Goal: Task Accomplishment & Management: Use online tool/utility

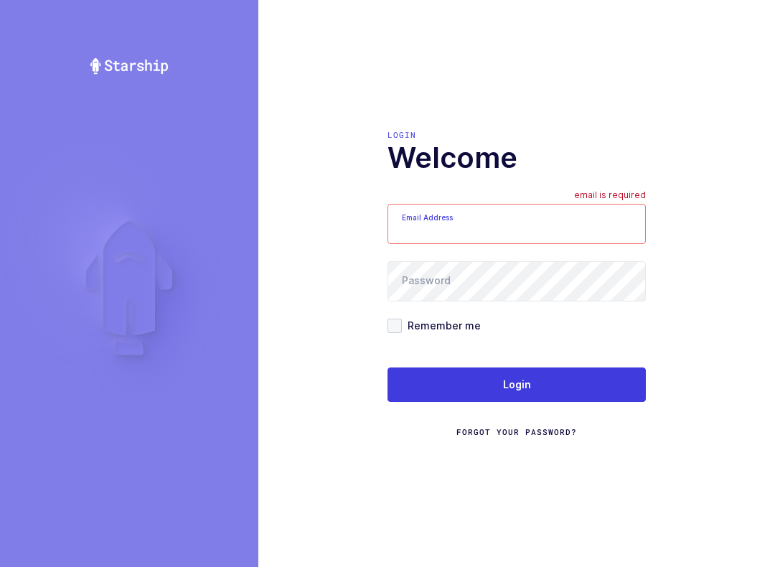
type input "[EMAIL_ADDRESS][DOMAIN_NAME]"
click at [595, 398] on button "Login" at bounding box center [516, 384] width 258 height 34
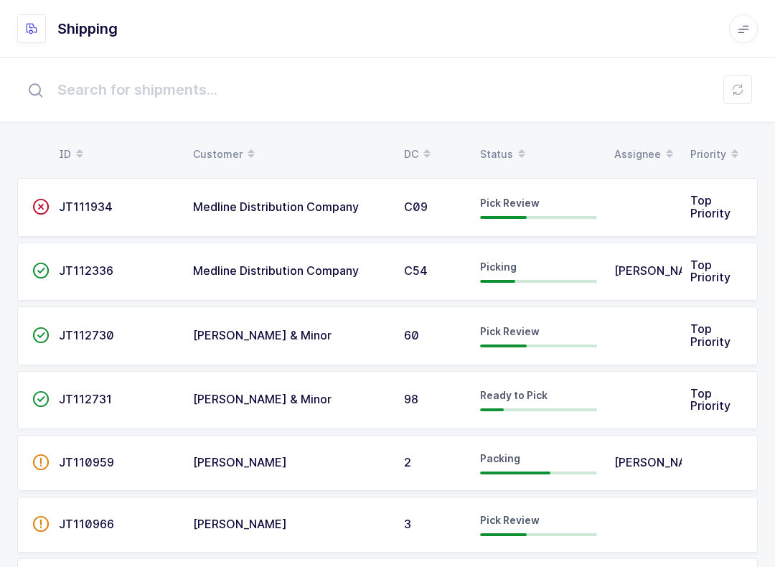
click at [500, 143] on div "Status" at bounding box center [538, 154] width 117 height 24
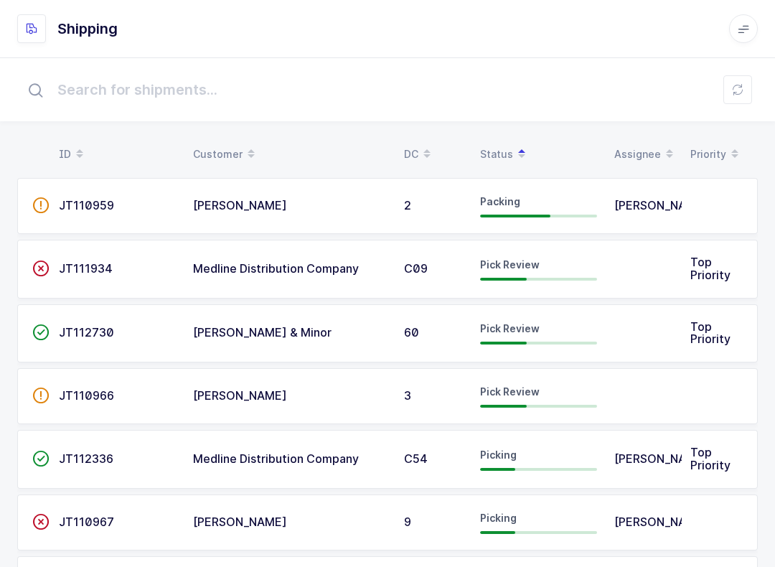
click at [551, 265] on div "Pick Review" at bounding box center [538, 269] width 117 height 23
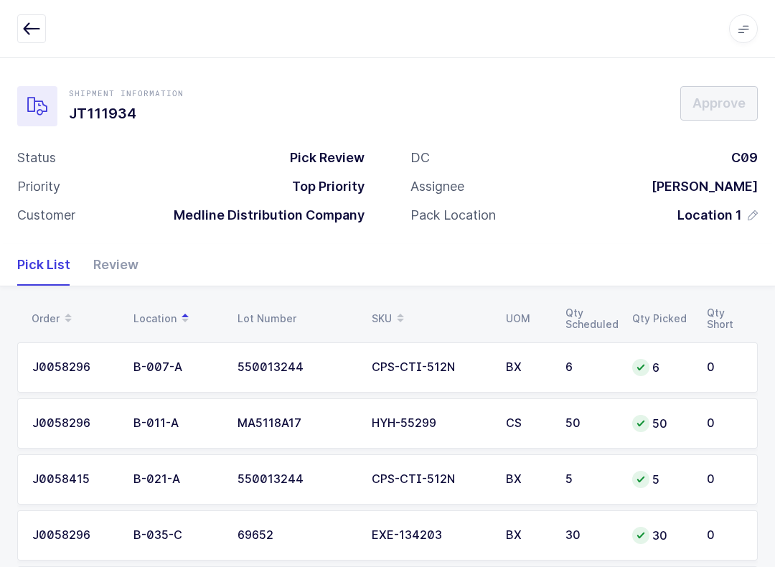
click at [123, 256] on div "Review" at bounding box center [110, 265] width 57 height 42
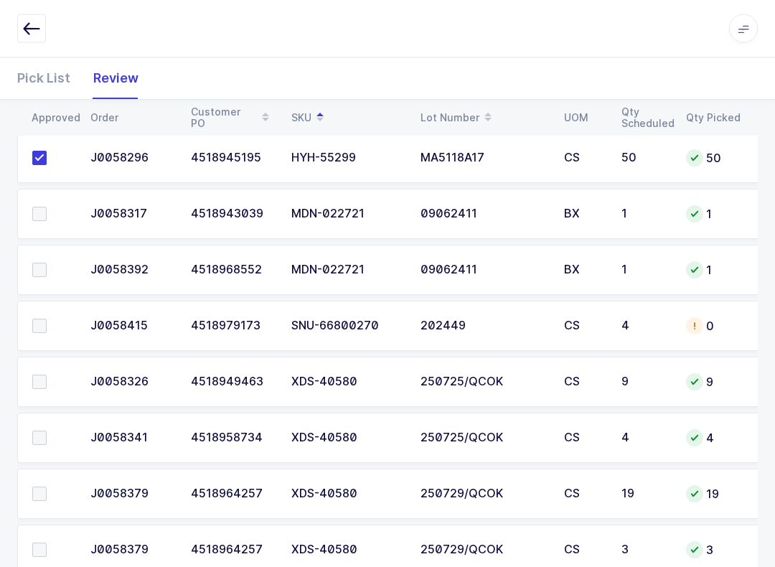
scroll to position [865, 0]
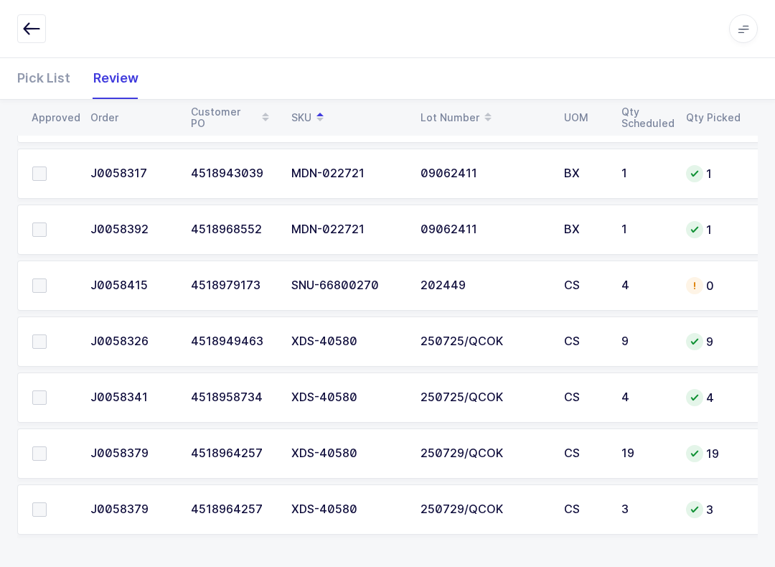
click at [35, 463] on td at bounding box center [49, 453] width 65 height 50
click at [47, 448] on label at bounding box center [52, 453] width 41 height 14
click at [47, 446] on input "checkbox" at bounding box center [47, 446] width 0 height 0
click at [33, 338] on span at bounding box center [39, 341] width 14 height 14
click at [47, 334] on input "checkbox" at bounding box center [47, 334] width 0 height 0
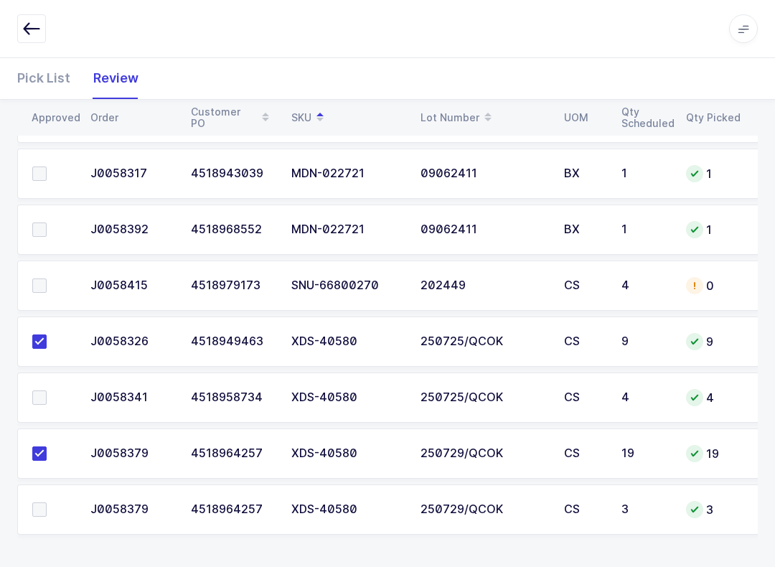
click at [47, 390] on label at bounding box center [52, 397] width 41 height 14
click at [47, 390] on input "checkbox" at bounding box center [47, 390] width 0 height 0
click at [47, 502] on label at bounding box center [52, 509] width 41 height 14
click at [47, 502] on input "checkbox" at bounding box center [47, 502] width 0 height 0
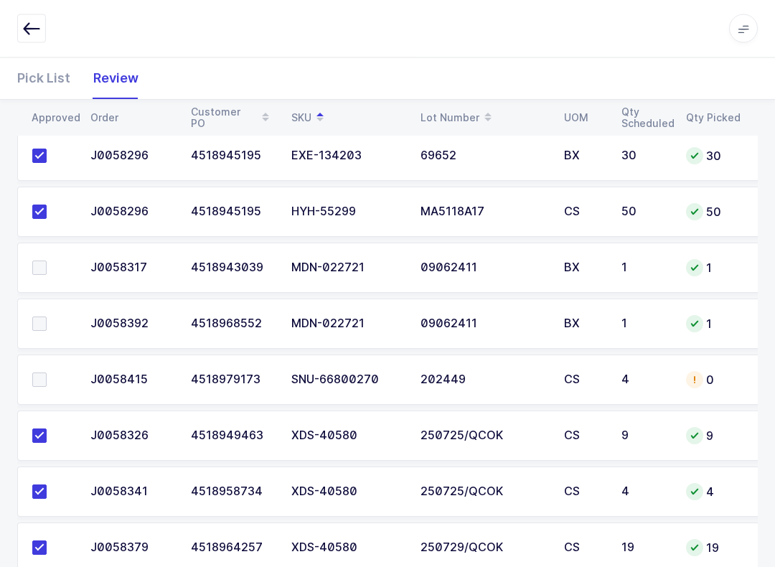
scroll to position [777, 0]
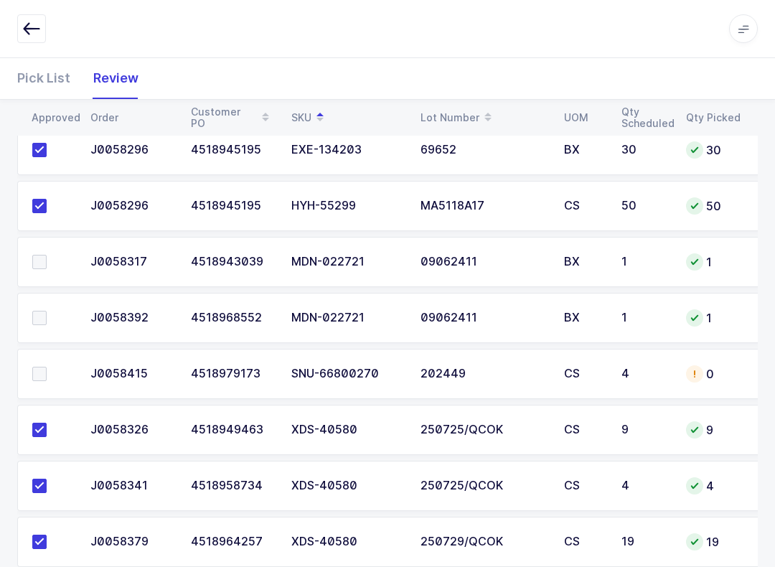
click at [50, 372] on label at bounding box center [52, 374] width 41 height 14
click at [47, 367] on input "checkbox" at bounding box center [47, 367] width 0 height 0
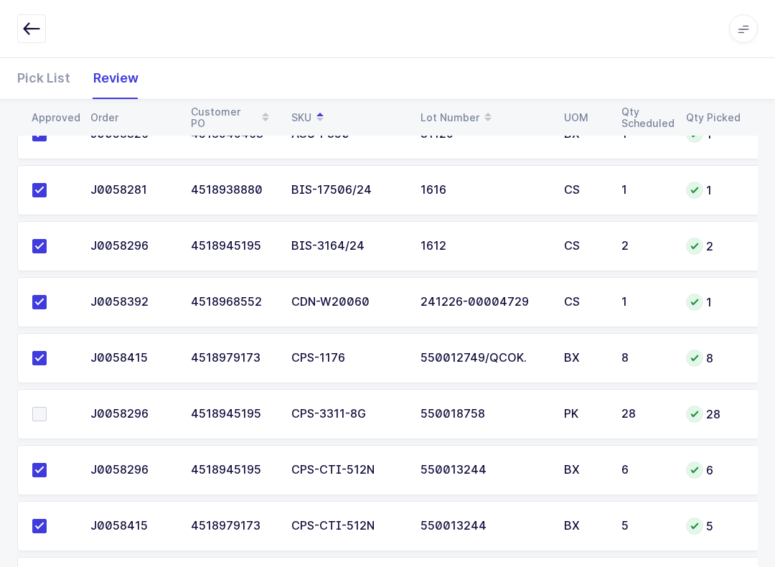
scroll to position [232, 0]
click at [38, 408] on span at bounding box center [39, 414] width 14 height 14
click at [47, 407] on input "checkbox" at bounding box center [47, 407] width 0 height 0
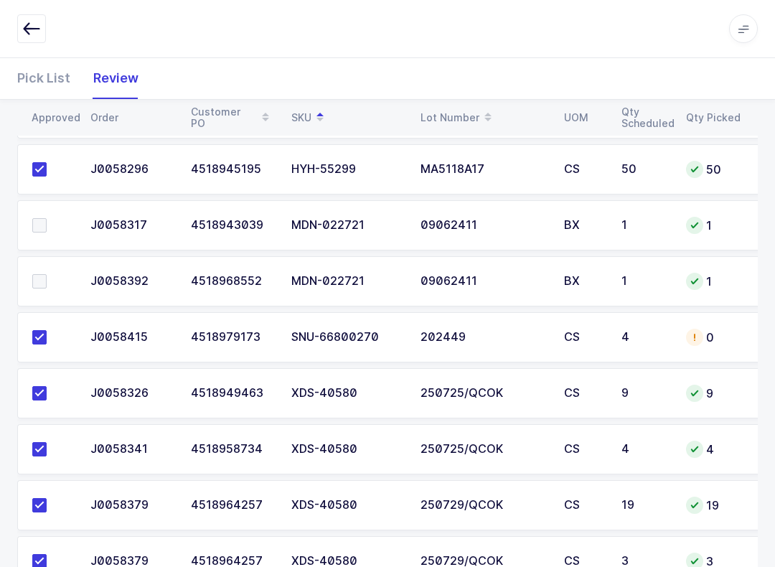
scroll to position [831, 0]
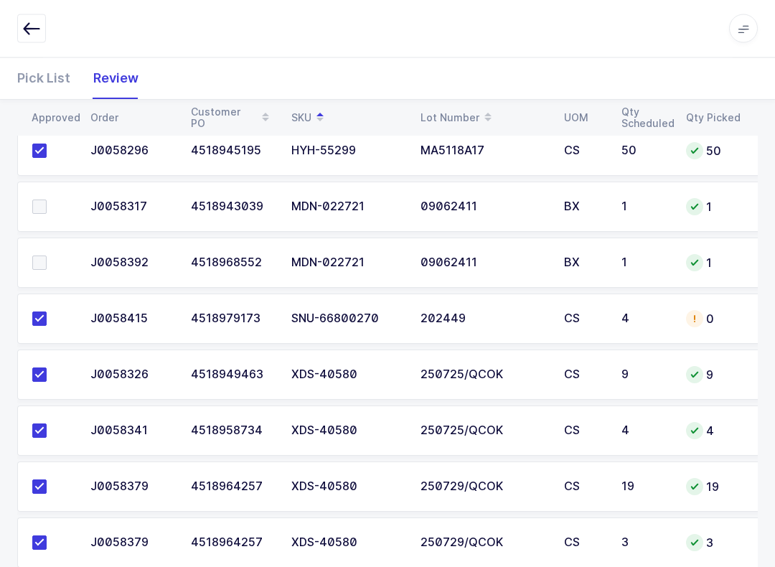
click at [34, 209] on span at bounding box center [39, 207] width 14 height 14
click at [47, 200] on input "checkbox" at bounding box center [47, 200] width 0 height 0
click at [40, 256] on span at bounding box center [39, 262] width 14 height 14
click at [47, 255] on input "checkbox" at bounding box center [47, 255] width 0 height 0
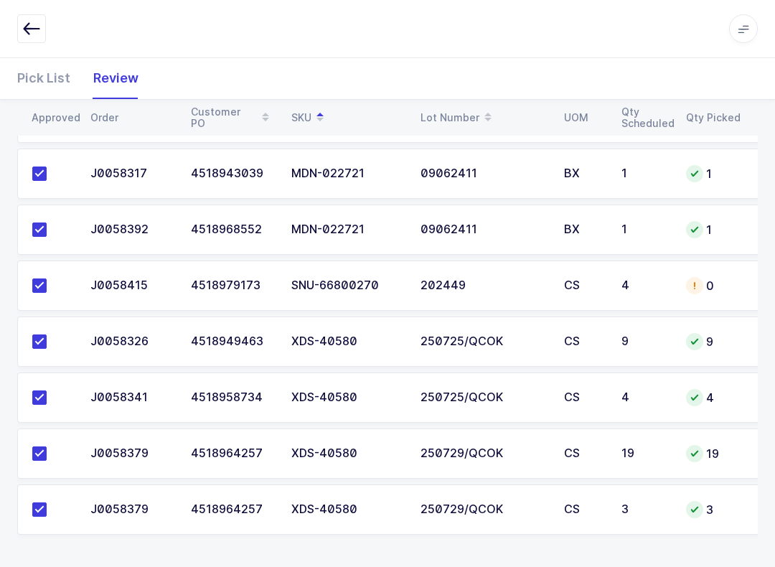
scroll to position [671, 0]
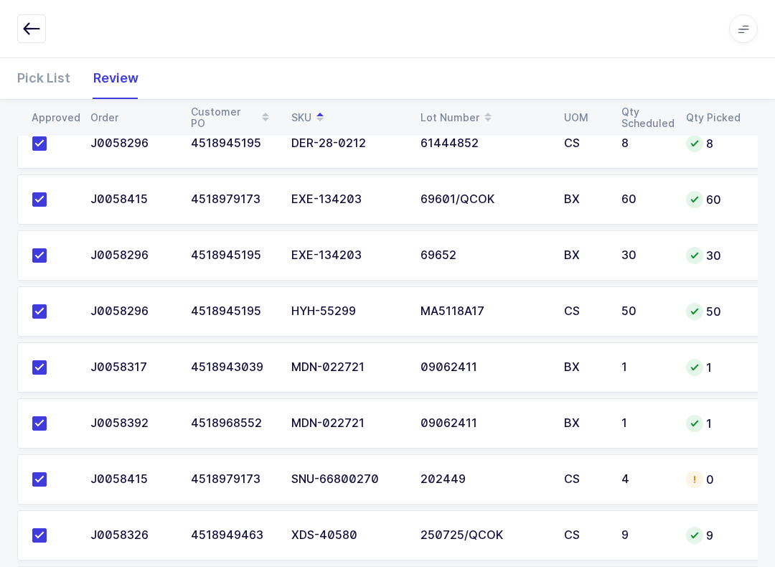
click at [19, 70] on div "Pick List" at bounding box center [49, 78] width 65 height 42
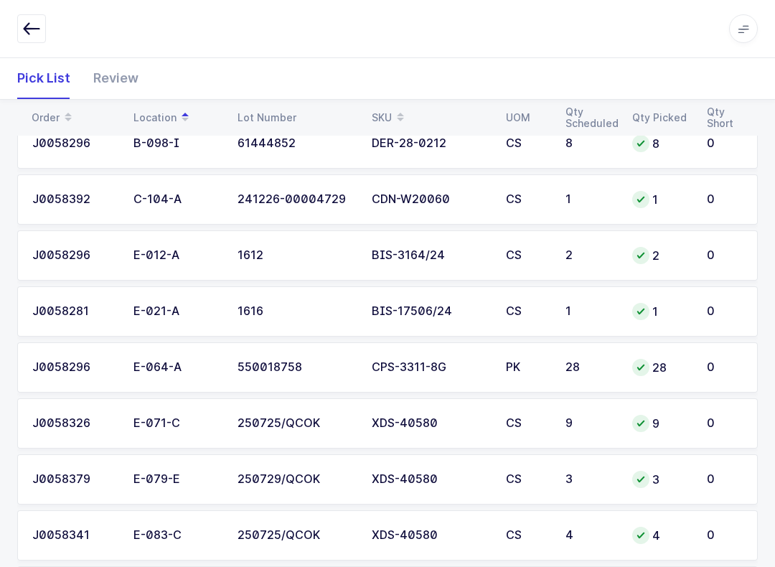
click at [385, 113] on div "SKU" at bounding box center [430, 117] width 117 height 24
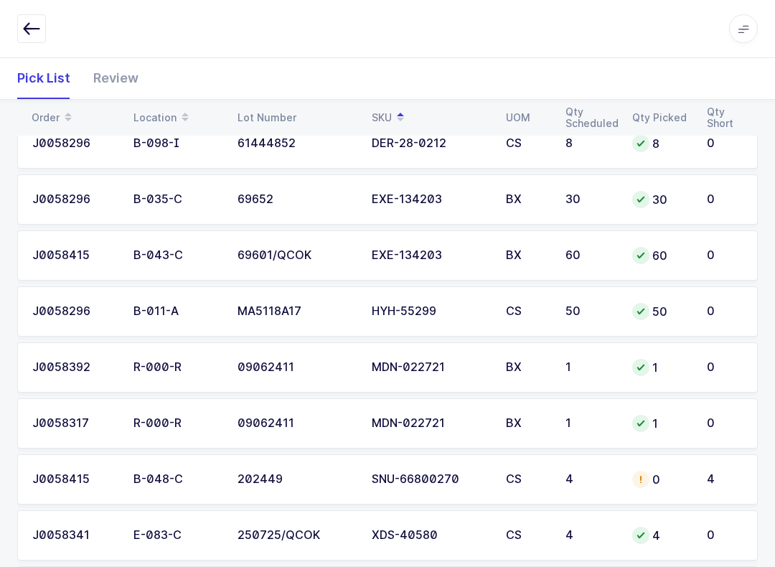
click at [445, 481] on div "SNU-66800270" at bounding box center [430, 479] width 117 height 13
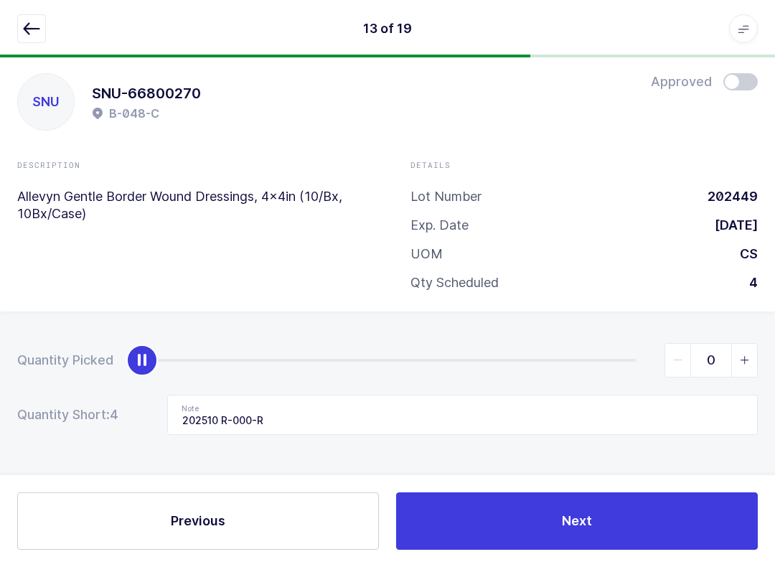
click at [35, 34] on icon "button" at bounding box center [31, 28] width 17 height 17
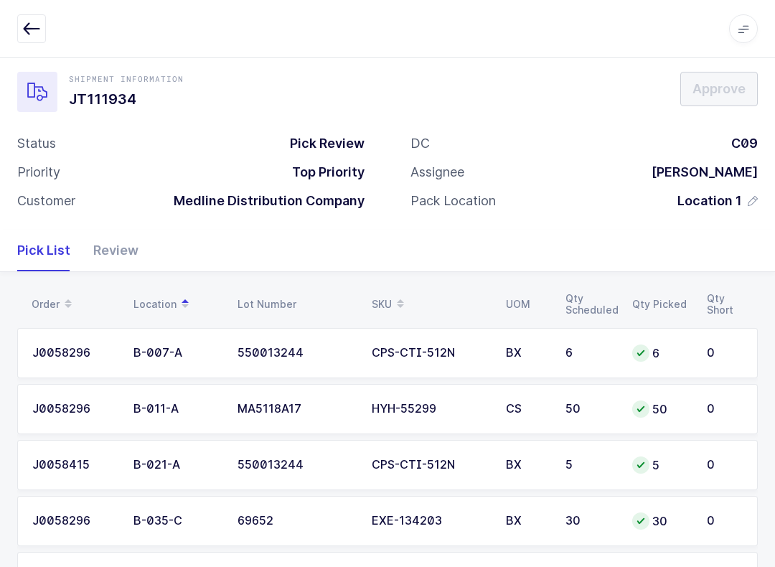
click at [55, 31] on div at bounding box center [387, 28] width 740 height 29
click at [25, 17] on button "button" at bounding box center [31, 28] width 29 height 29
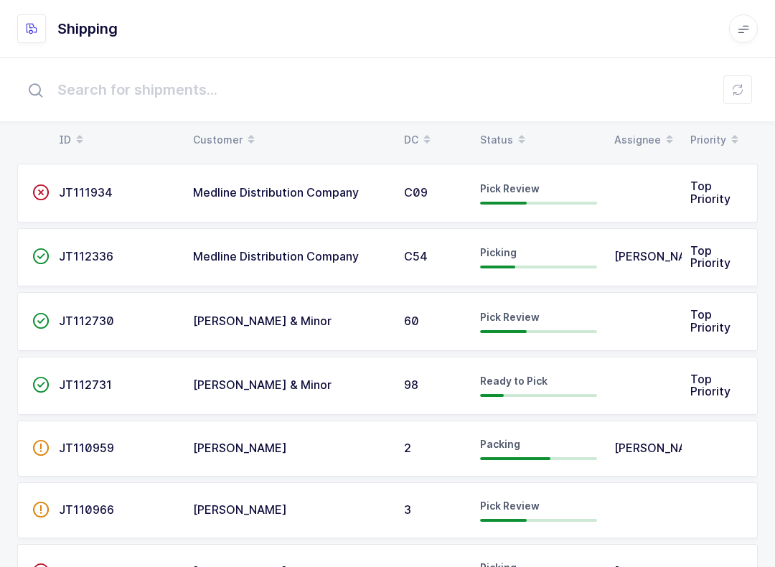
click at [747, 94] on button at bounding box center [737, 89] width 29 height 29
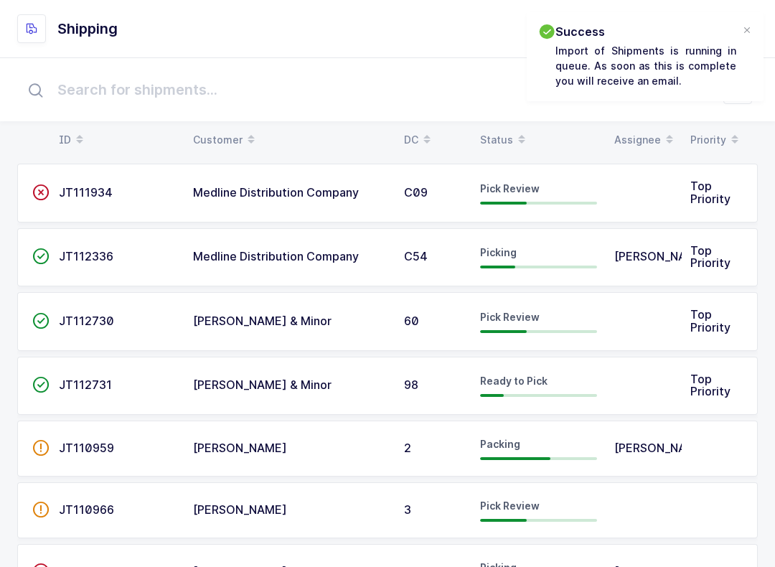
click at [89, 185] on span "JT111934" at bounding box center [86, 192] width 54 height 14
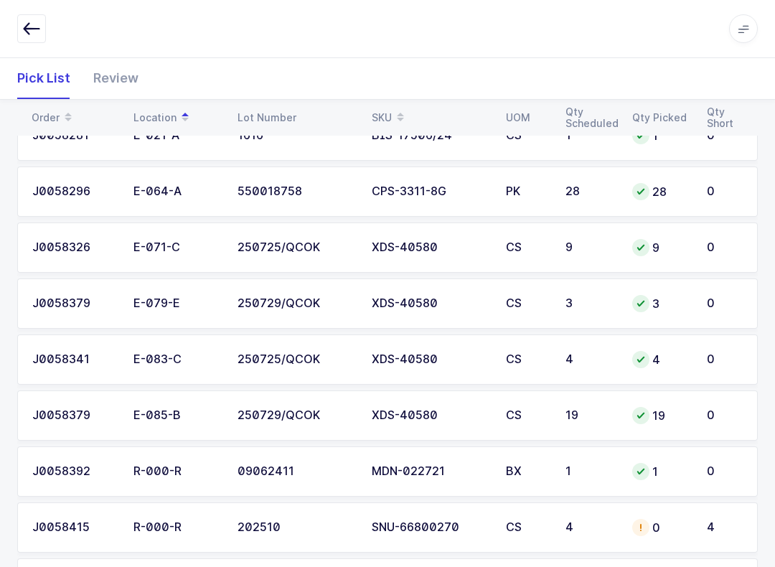
scroll to position [865, 0]
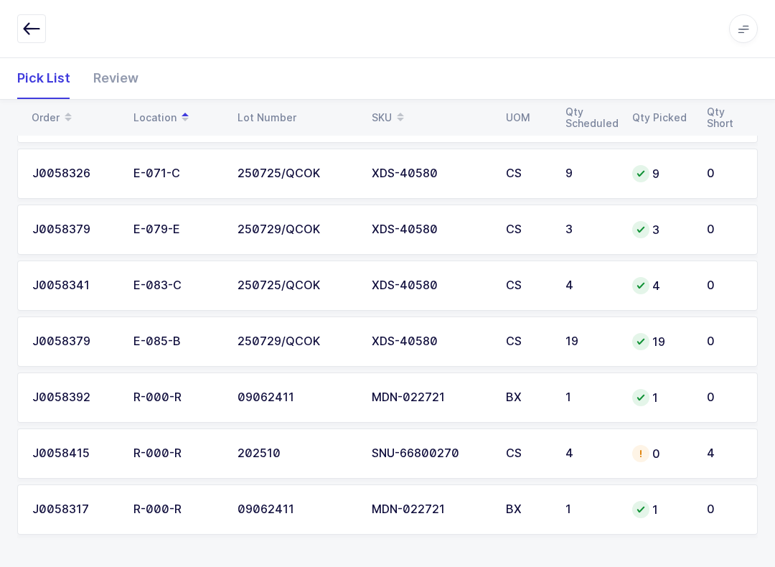
click at [675, 451] on div "0" at bounding box center [660, 453] width 57 height 17
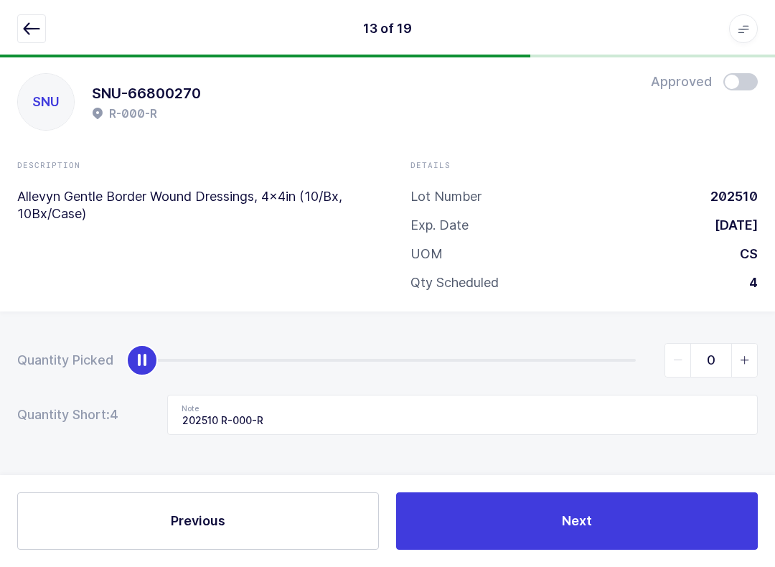
click at [748, 358] on icon "slider between 0 and 4" at bounding box center [745, 360] width 10 height 10
click at [756, 355] on span "slider between 0 and 4" at bounding box center [744, 360] width 26 height 33
click at [755, 364] on span "slider between 0 and 4" at bounding box center [744, 360] width 26 height 33
click at [745, 355] on icon "slider between 0 and 4" at bounding box center [745, 360] width 10 height 10
type input "4"
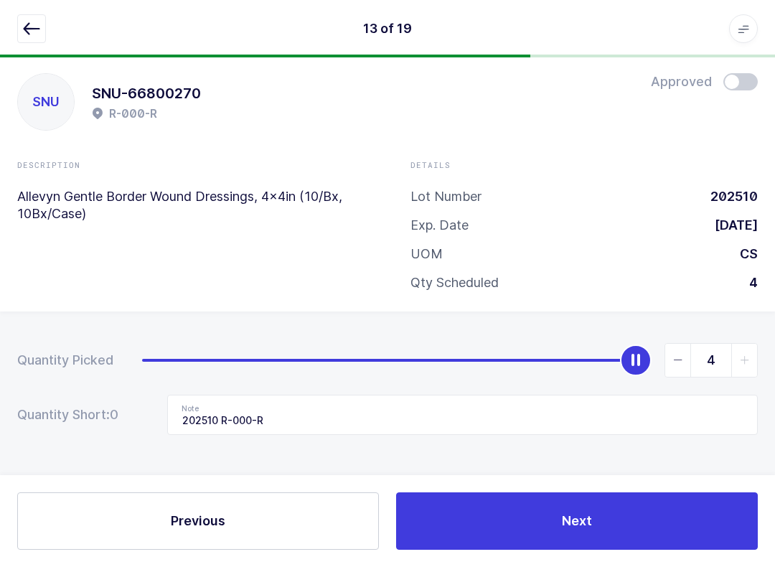
click at [740, 85] on span at bounding box center [740, 81] width 34 height 17
click at [607, 531] on button "Next" at bounding box center [577, 520] width 362 height 57
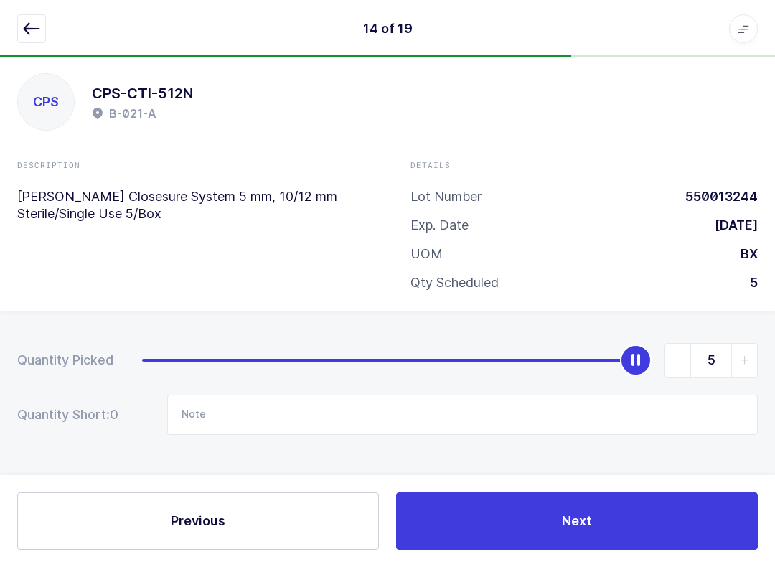
click at [29, 28] on icon "button" at bounding box center [31, 28] width 17 height 17
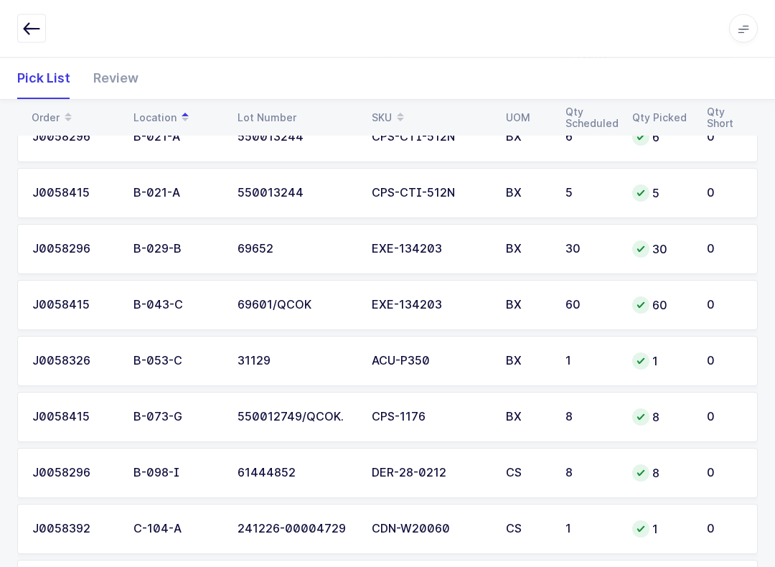
scroll to position [0, 0]
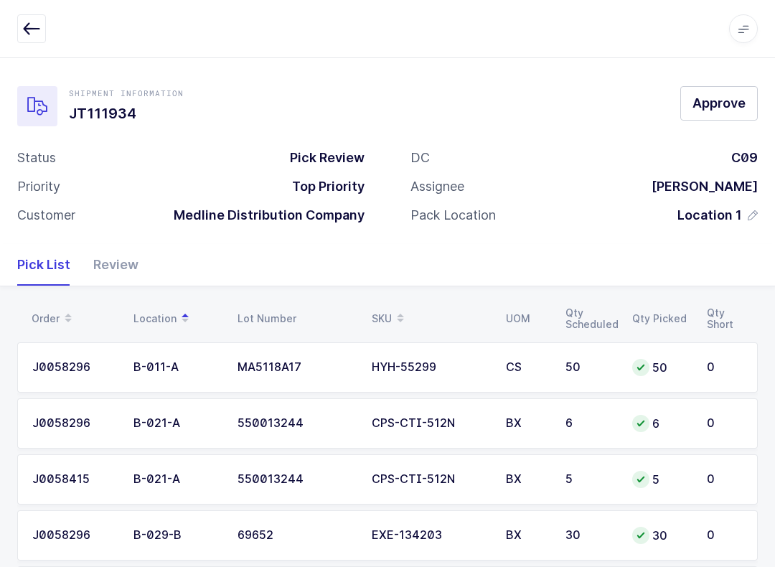
click at [122, 251] on div "Review" at bounding box center [110, 265] width 57 height 42
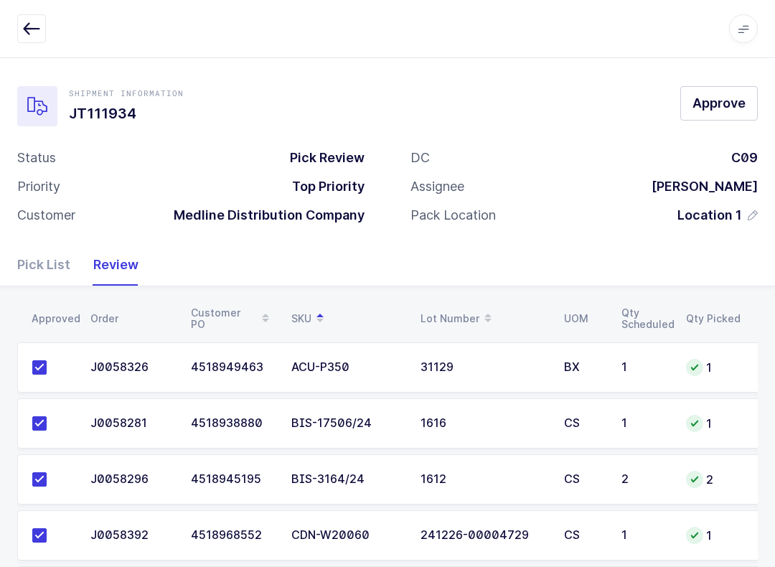
click at [722, 109] on span "Approve" at bounding box center [718, 103] width 53 height 18
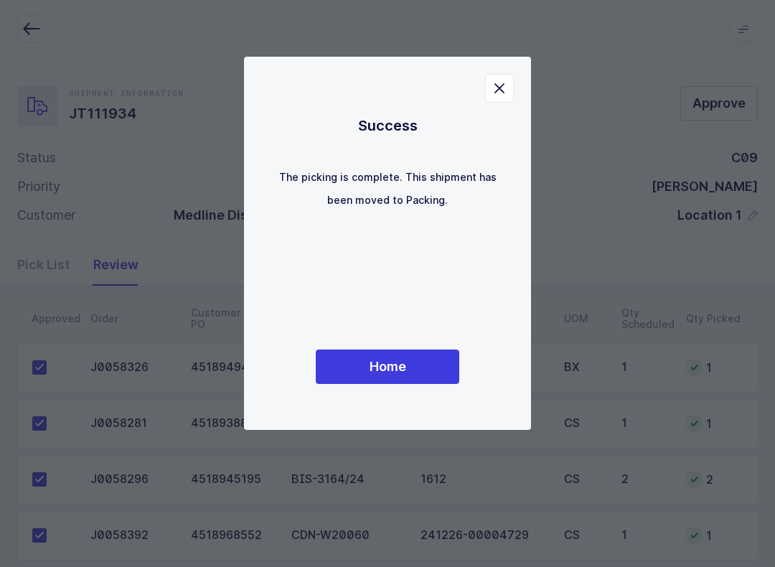
click at [423, 373] on button "Home" at bounding box center [387, 366] width 143 height 34
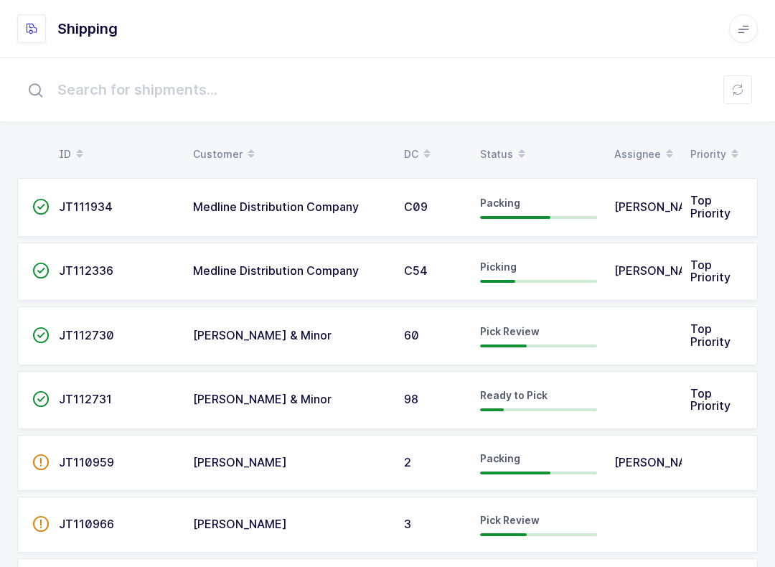
click at [498, 160] on div "Status" at bounding box center [538, 154] width 117 height 24
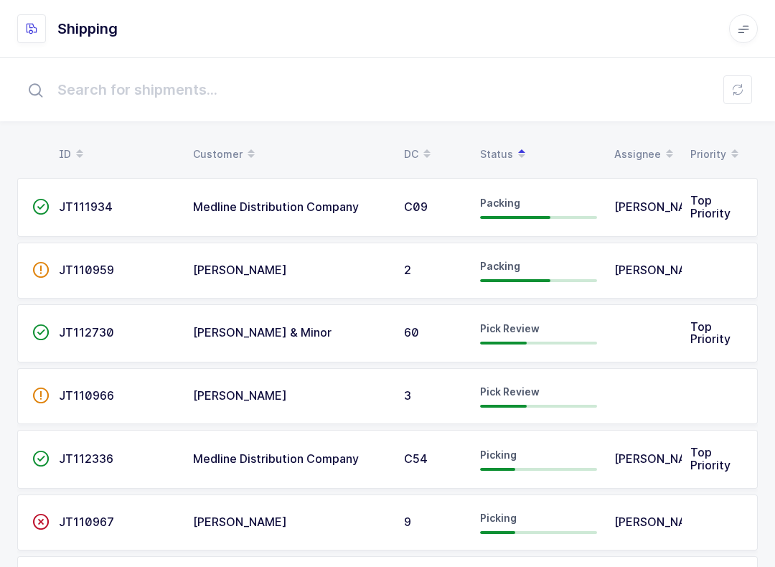
click at [327, 333] on div "[PERSON_NAME] & Minor" at bounding box center [290, 332] width 194 height 13
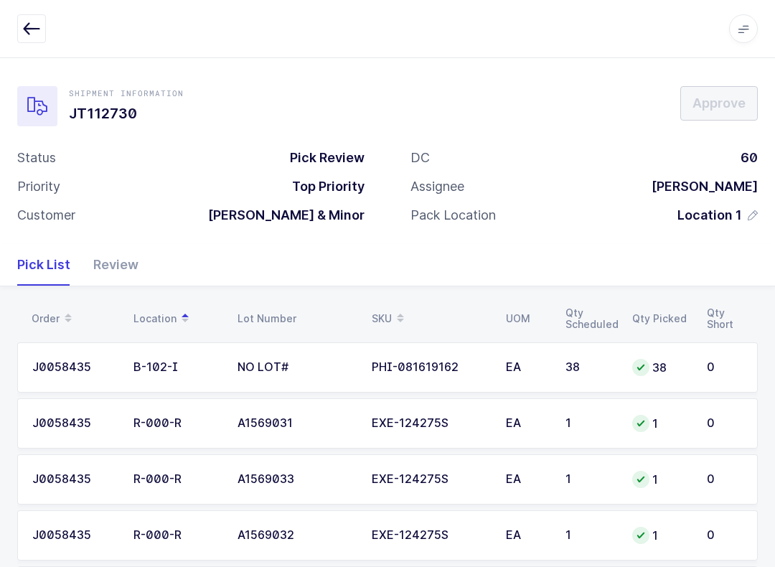
click at [115, 281] on div "Review" at bounding box center [110, 265] width 57 height 42
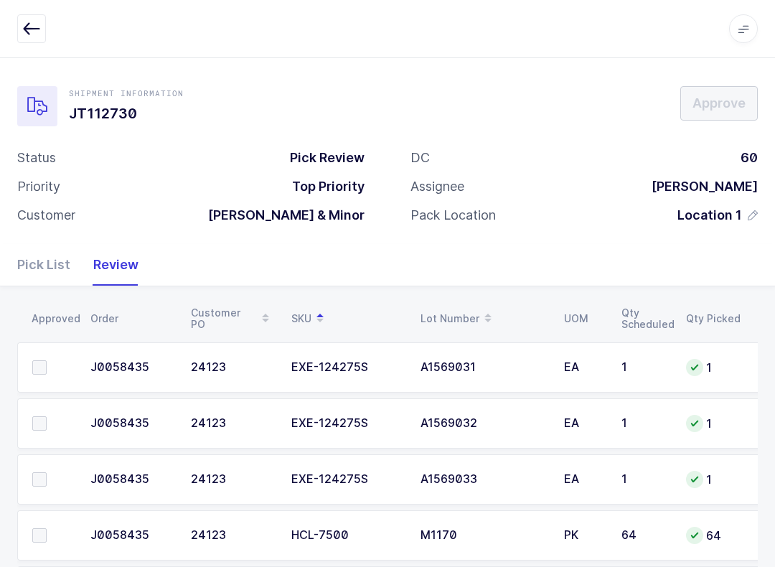
scroll to position [82, 0]
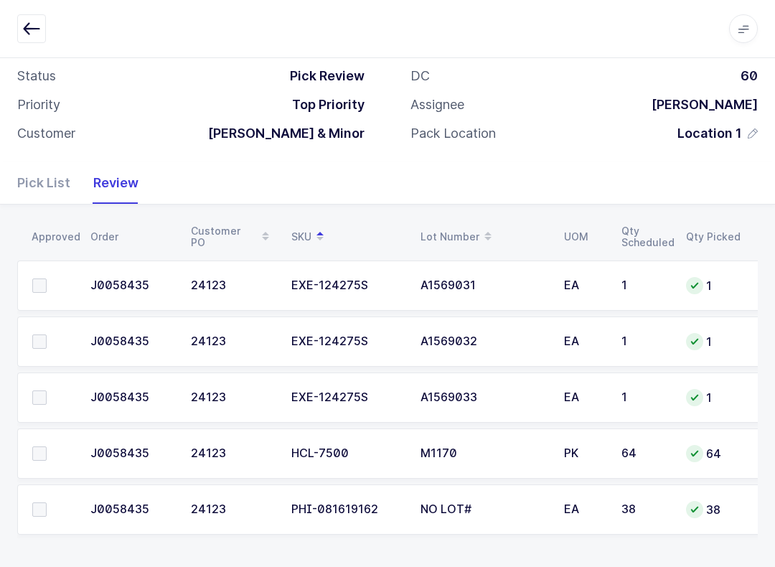
click at [37, 14] on button "button" at bounding box center [31, 28] width 29 height 29
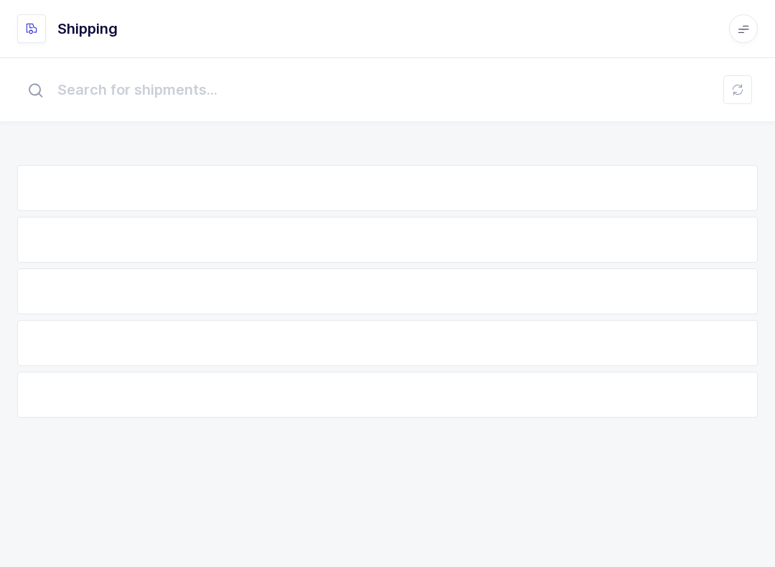
scroll to position [14, 0]
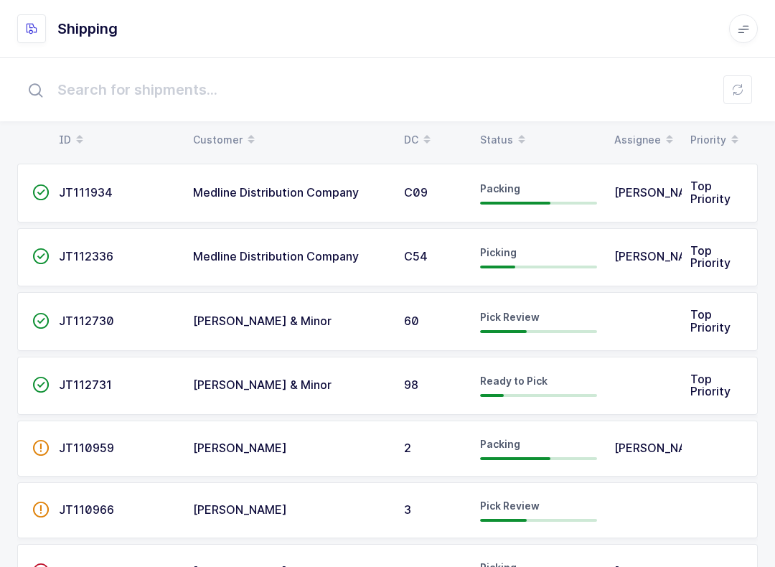
click at [500, 112] on input "text" at bounding box center [387, 90] width 740 height 46
click at [506, 129] on div "Status" at bounding box center [538, 140] width 117 height 24
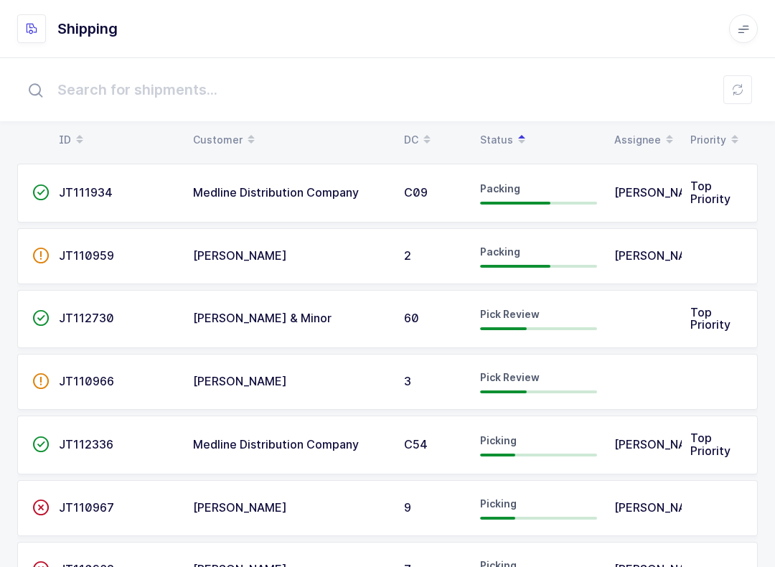
click at [627, 319] on td at bounding box center [643, 319] width 76 height 59
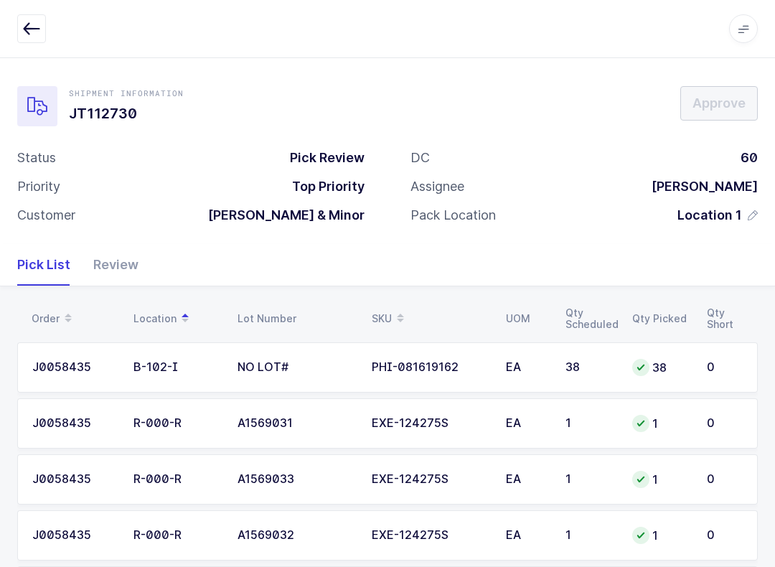
click at [113, 260] on div "Review" at bounding box center [110, 265] width 57 height 42
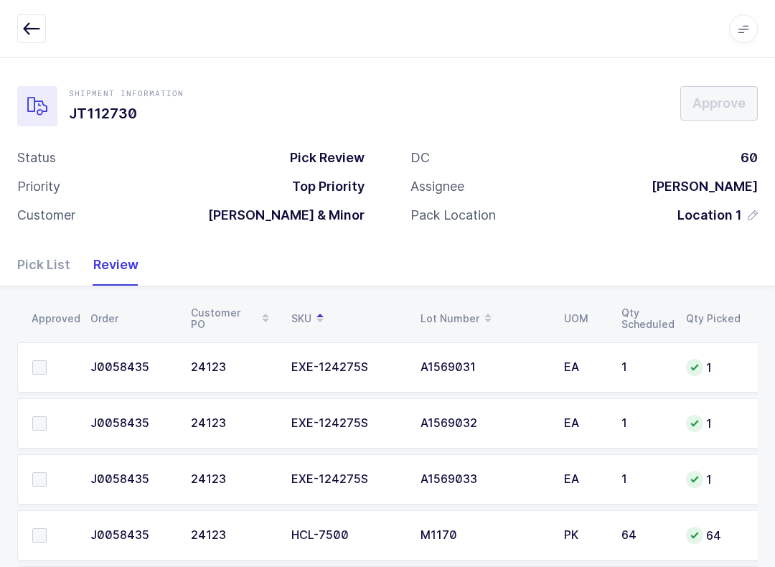
scroll to position [82, 0]
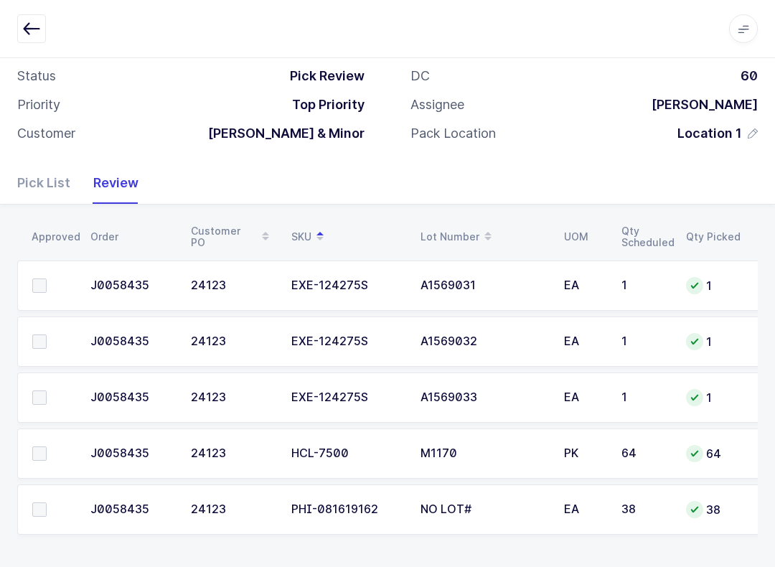
click at [37, 189] on div "Pick List" at bounding box center [49, 183] width 65 height 42
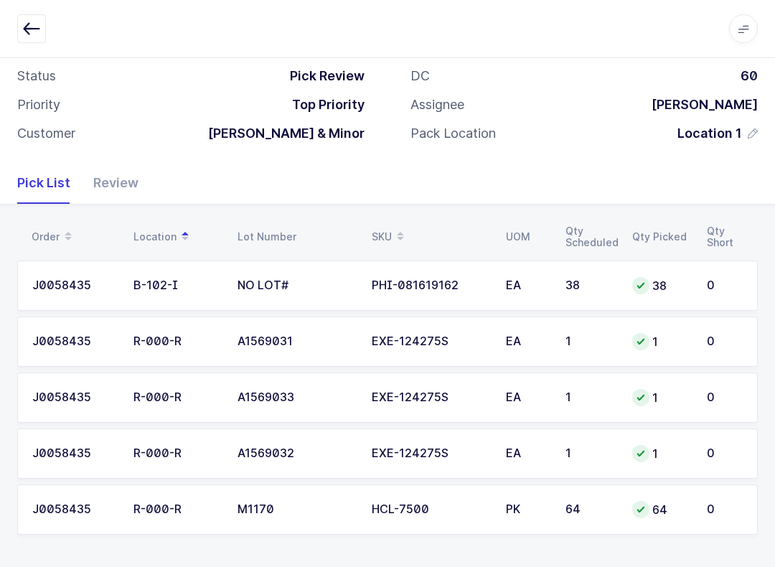
click at [623, 510] on td "64" at bounding box center [590, 509] width 67 height 50
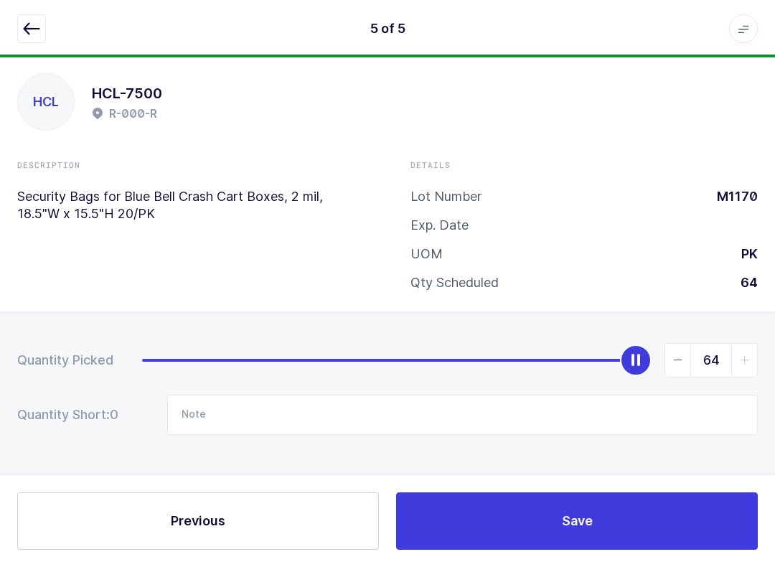
scroll to position [14, 0]
click at [21, 25] on button "button" at bounding box center [31, 28] width 29 height 29
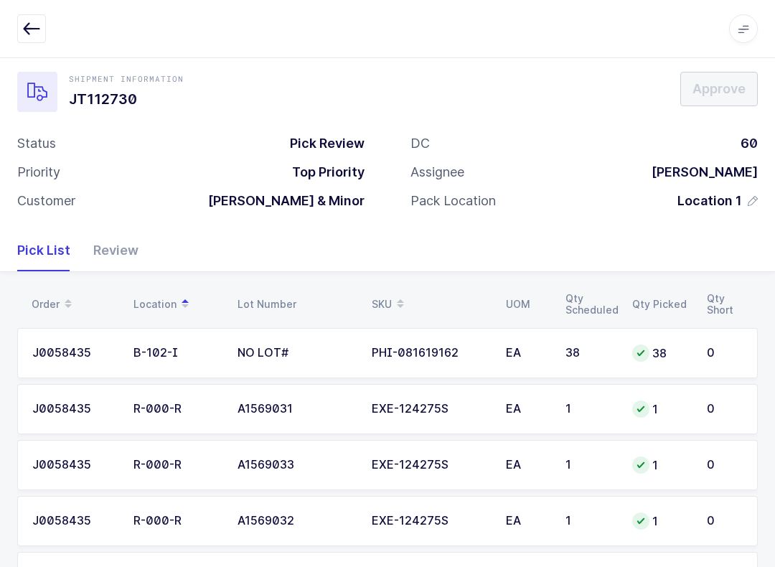
click at [590, 354] on div "38" at bounding box center [590, 353] width 50 height 13
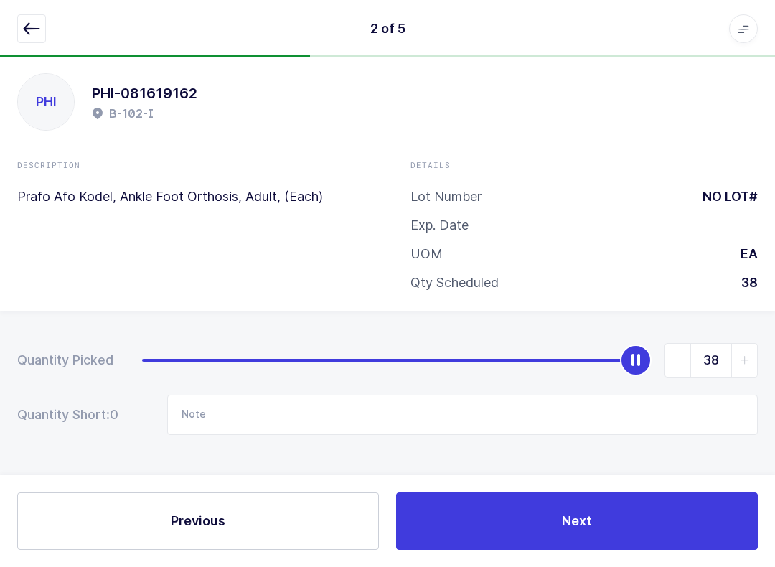
scroll to position [0, 0]
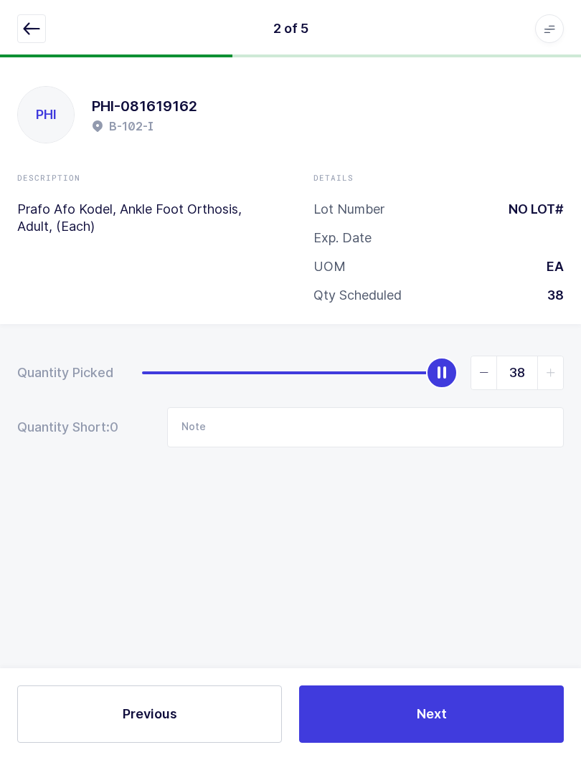
click at [27, 32] on icon "button" at bounding box center [31, 28] width 17 height 17
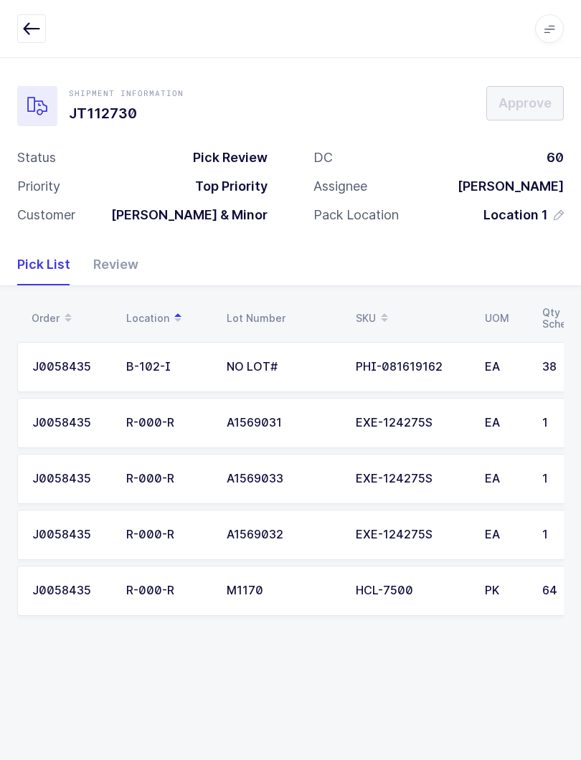
click at [118, 262] on div "Review" at bounding box center [110, 265] width 57 height 42
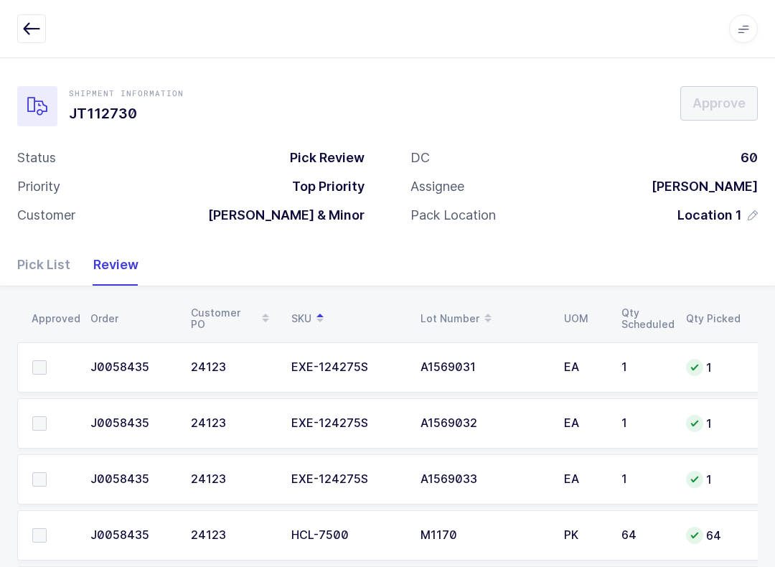
scroll to position [82, 0]
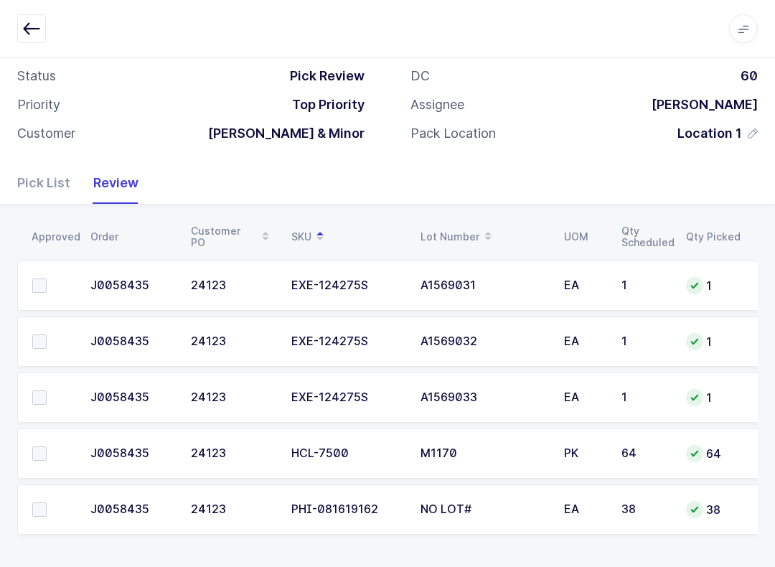
click at [39, 503] on span at bounding box center [39, 509] width 14 height 14
click at [47, 502] on input "checkbox" at bounding box center [47, 502] width 0 height 0
click at [46, 456] on span at bounding box center [39, 453] width 14 height 14
click at [47, 446] on input "checkbox" at bounding box center [47, 446] width 0 height 0
click at [34, 270] on td at bounding box center [49, 285] width 65 height 50
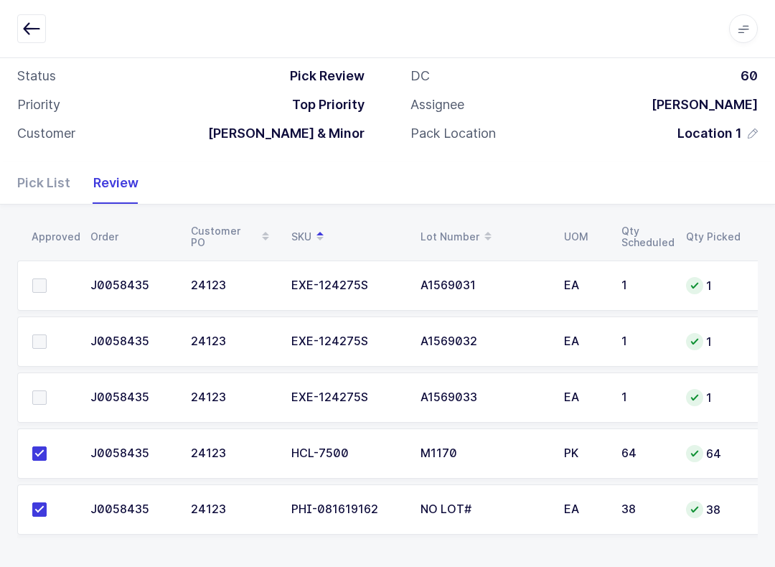
click at [50, 280] on label at bounding box center [52, 285] width 41 height 14
click at [47, 278] on input "checkbox" at bounding box center [47, 278] width 0 height 0
click at [58, 334] on label at bounding box center [52, 341] width 41 height 14
click at [47, 334] on input "checkbox" at bounding box center [47, 334] width 0 height 0
click at [44, 400] on span at bounding box center [39, 397] width 14 height 14
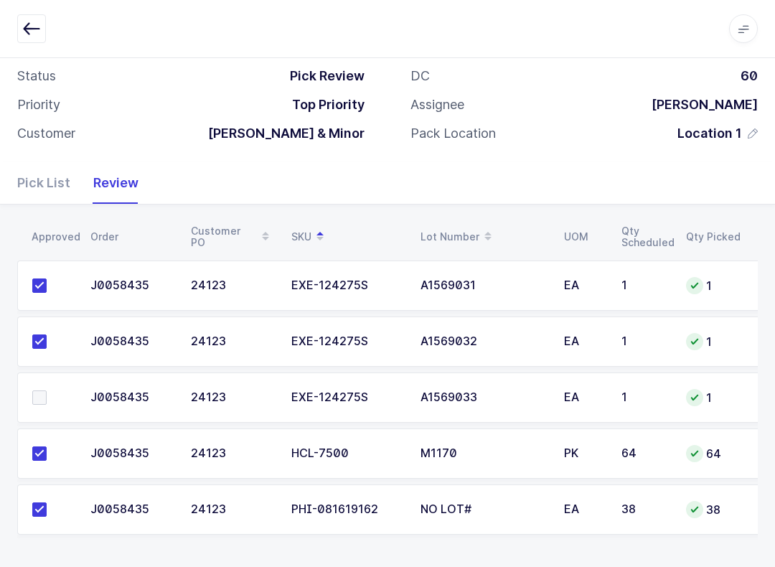
click at [47, 390] on input "checkbox" at bounding box center [47, 390] width 0 height 0
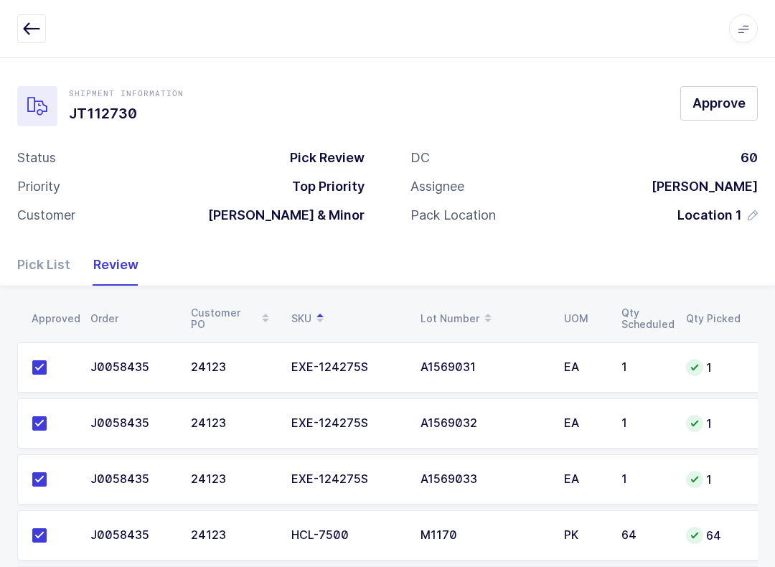
click at [745, 102] on button "Approve" at bounding box center [718, 103] width 77 height 34
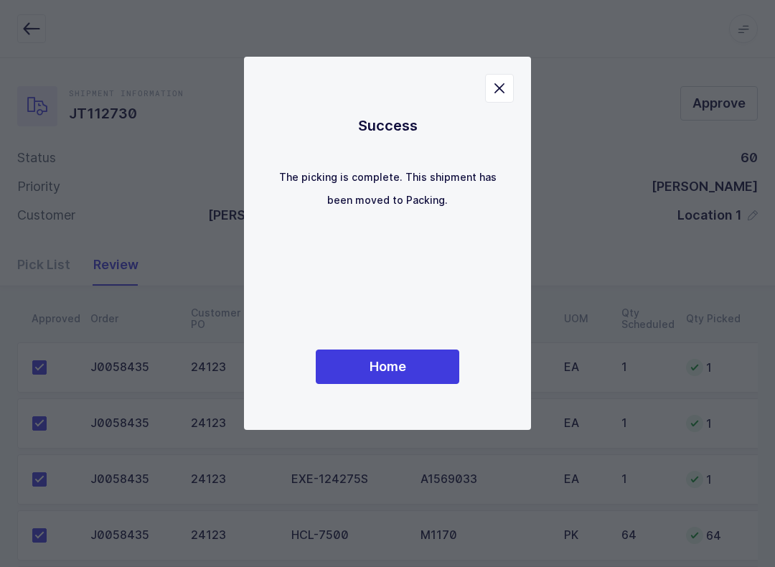
click at [402, 364] on span "Home" at bounding box center [387, 366] width 37 height 18
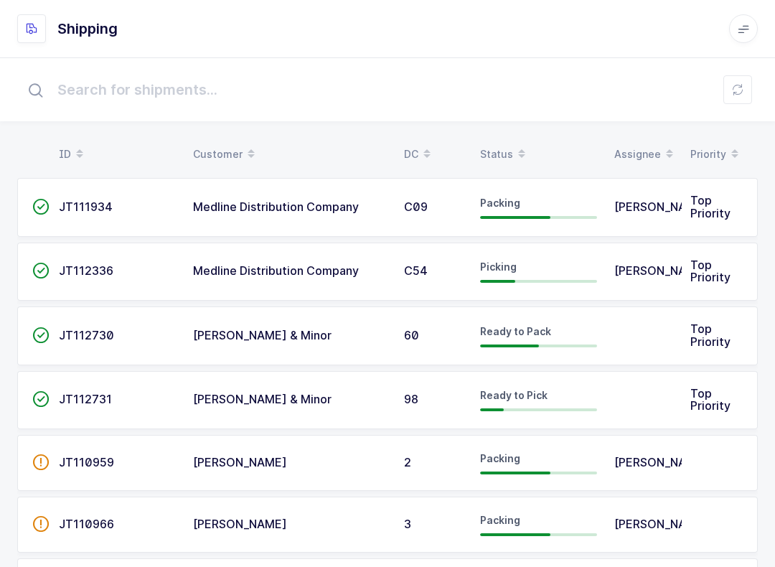
click at [482, 147] on div "Status" at bounding box center [538, 154] width 117 height 24
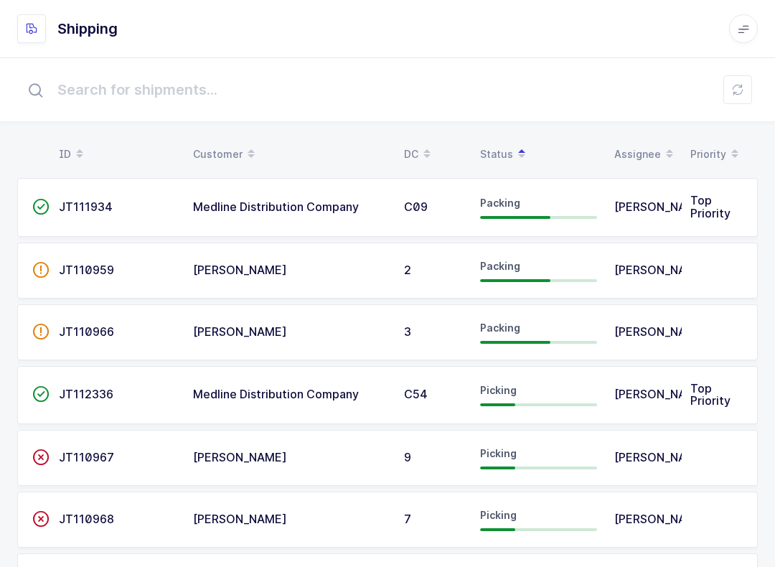
click at [506, 142] on div "Status" at bounding box center [538, 154] width 117 height 24
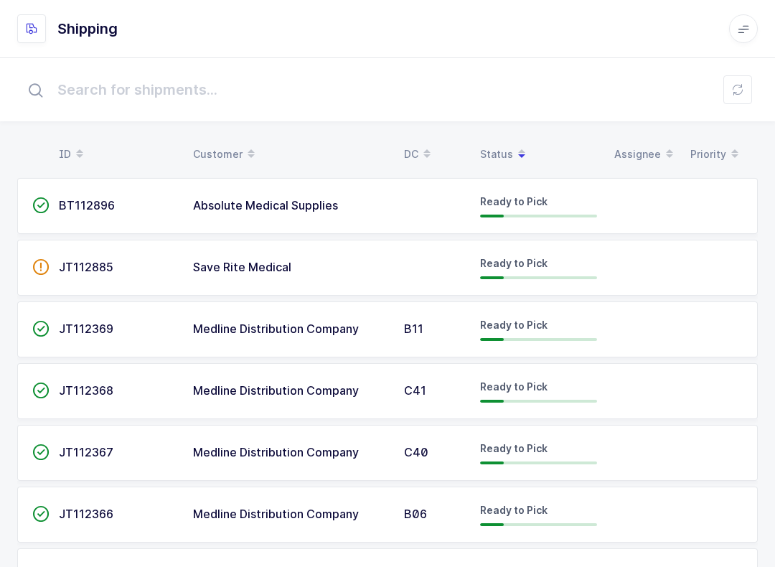
click at [513, 152] on span at bounding box center [521, 154] width 17 height 24
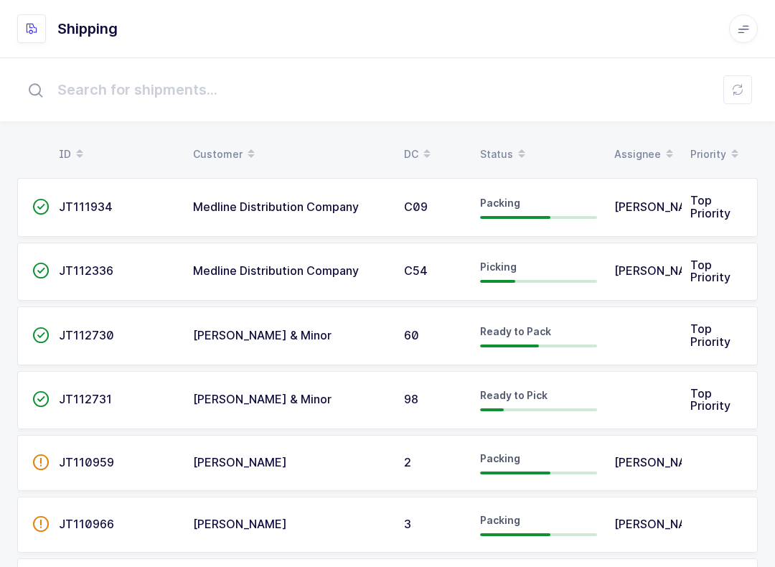
click at [504, 143] on div "Status" at bounding box center [538, 154] width 117 height 24
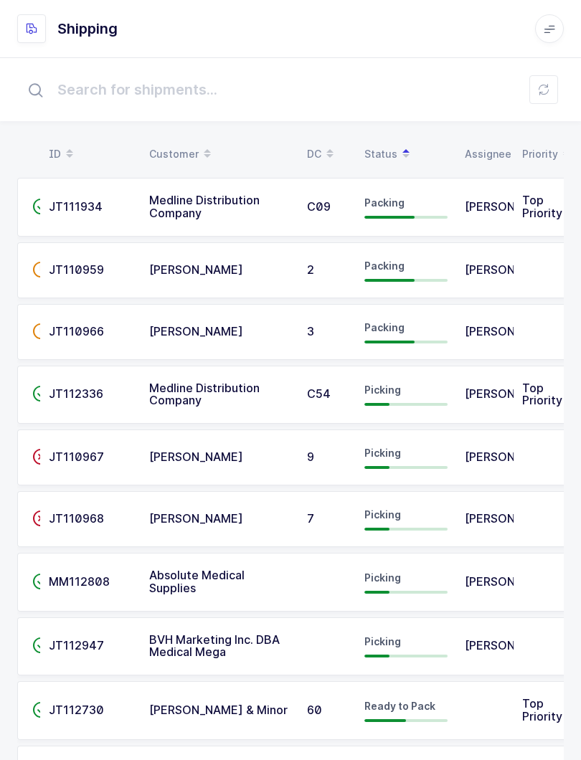
click at [550, 91] on button at bounding box center [543, 89] width 29 height 29
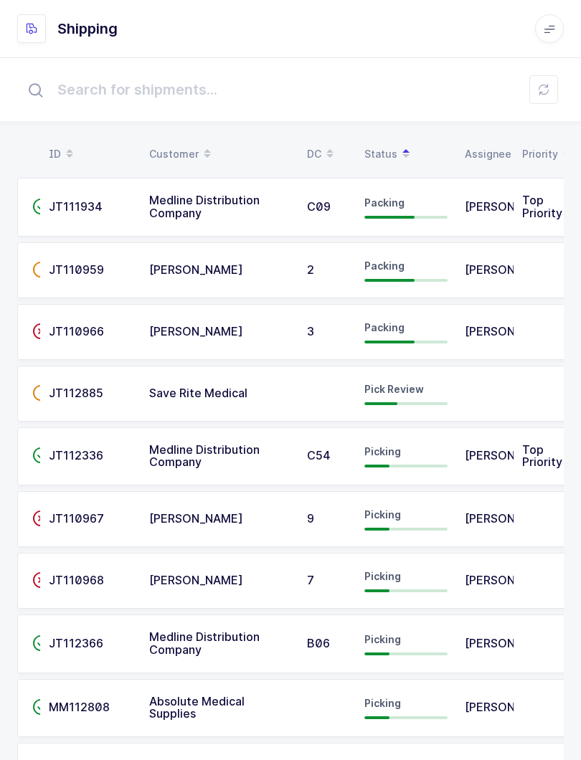
click at [231, 392] on span "Save Rite Medical" at bounding box center [198, 393] width 98 height 14
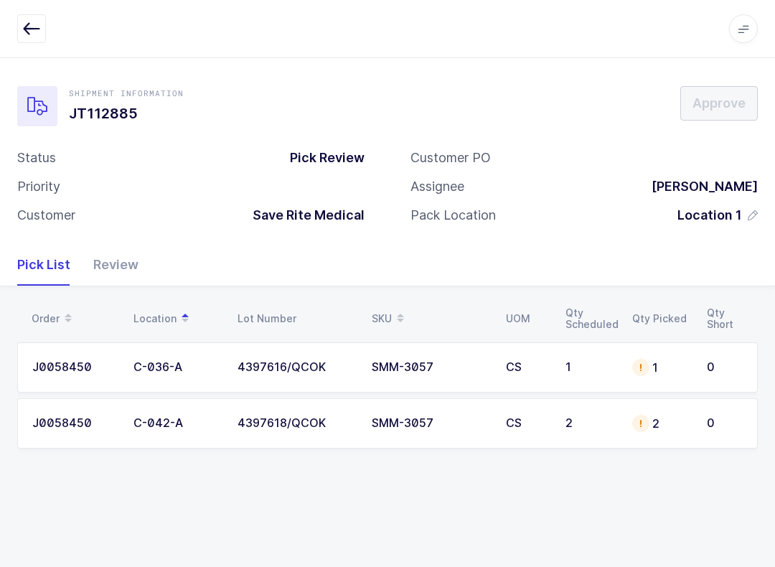
scroll to position [14, 0]
click at [118, 257] on div "Review" at bounding box center [110, 265] width 57 height 42
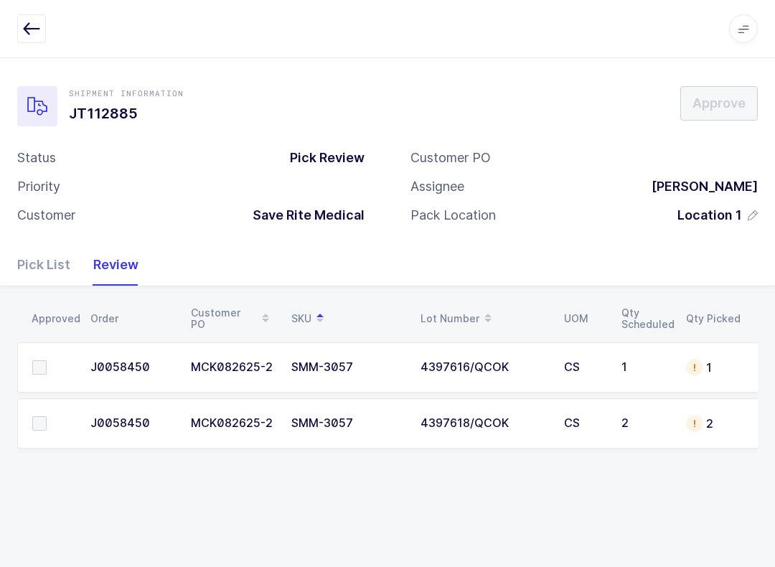
click at [48, 398] on td at bounding box center [49, 423] width 65 height 50
click at [39, 416] on span at bounding box center [39, 423] width 14 height 14
click at [47, 416] on input "checkbox" at bounding box center [47, 416] width 0 height 0
click at [48, 360] on label at bounding box center [52, 367] width 41 height 14
click at [47, 360] on input "checkbox" at bounding box center [47, 360] width 0 height 0
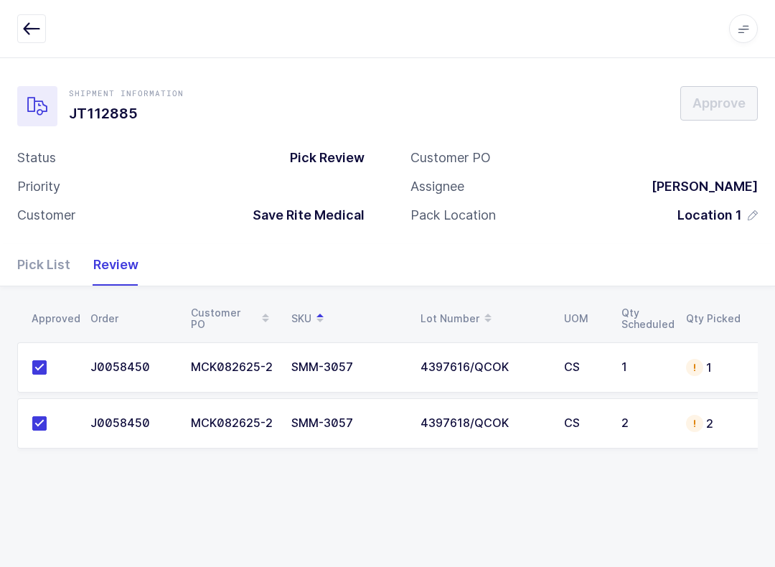
scroll to position [0, 0]
click at [34, 255] on div "Pick List" at bounding box center [49, 265] width 65 height 42
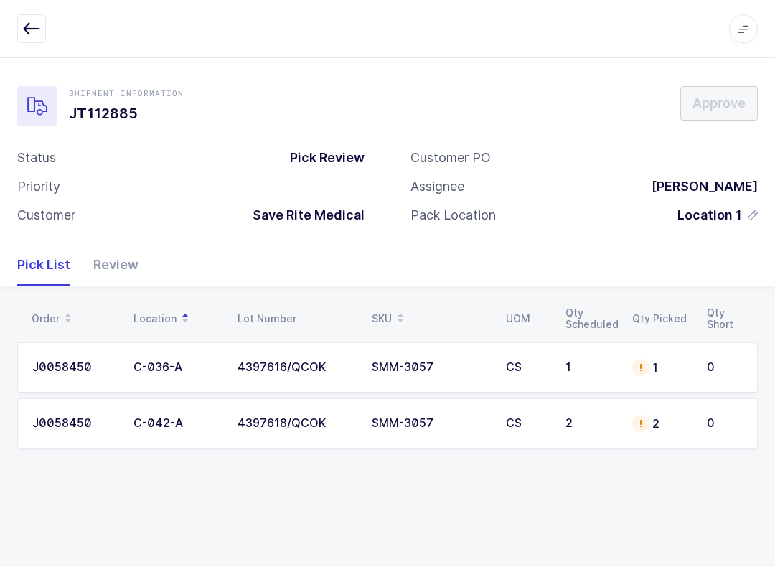
click at [283, 367] on div "4397616/QCOK" at bounding box center [295, 367] width 117 height 13
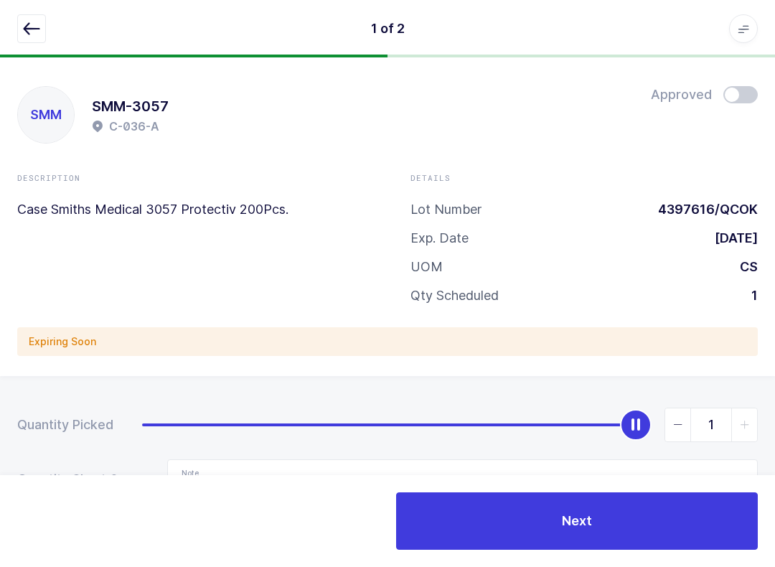
scroll to position [61, 0]
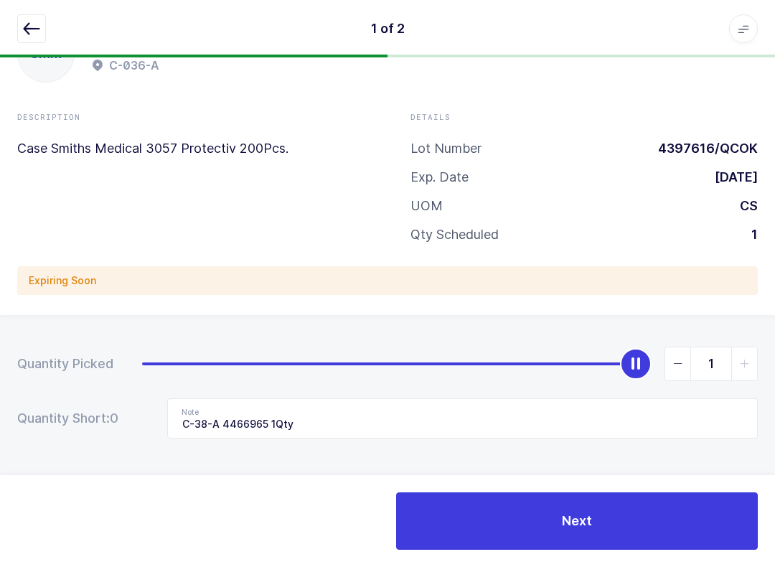
click at [670, 367] on span "slider between 0 and 1" at bounding box center [678, 363] width 26 height 33
type input "0"
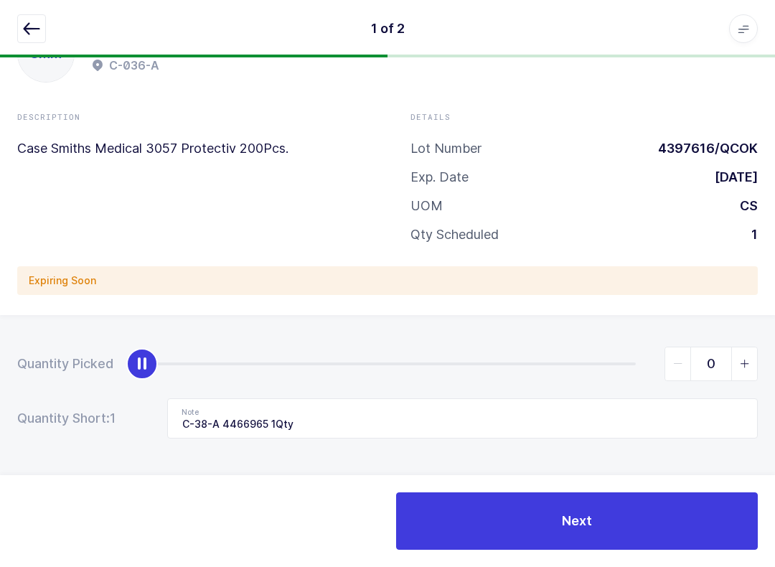
click at [598, 517] on button "Next" at bounding box center [577, 520] width 362 height 57
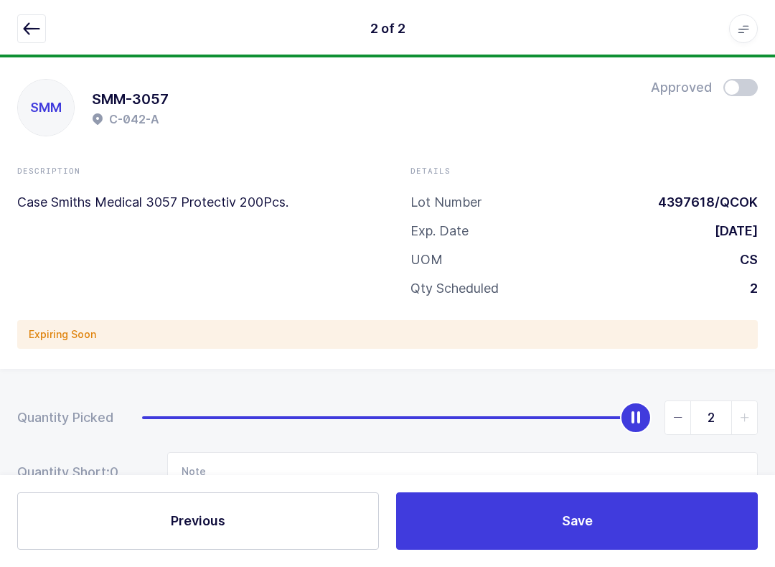
scroll to position [0, 0]
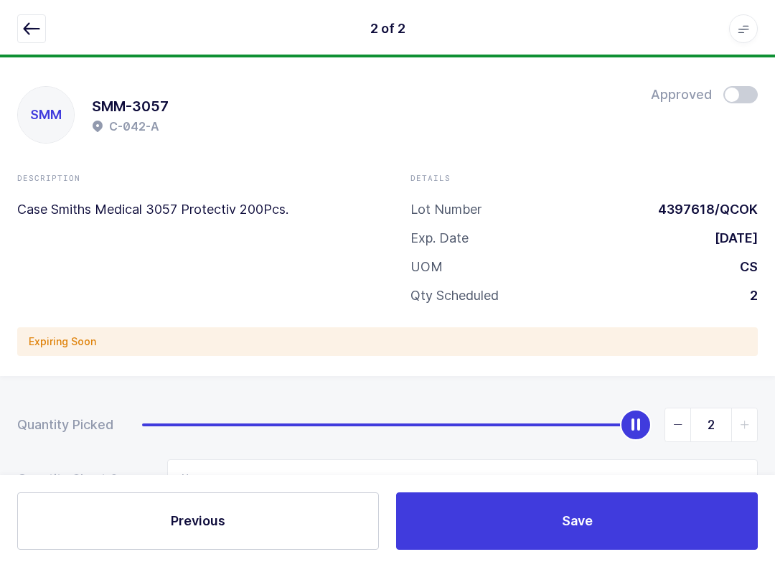
click at [748, 92] on span at bounding box center [740, 94] width 34 height 17
click at [37, 26] on icon "button" at bounding box center [31, 28] width 17 height 17
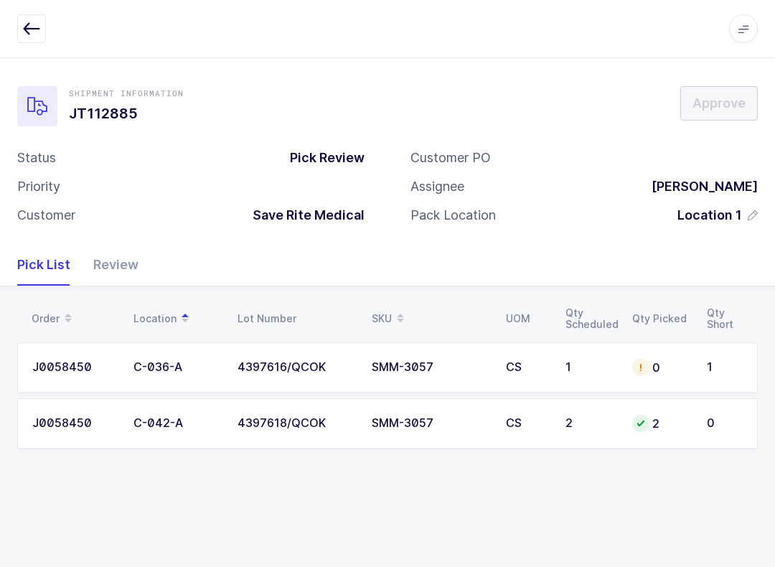
click at [30, 19] on button "button" at bounding box center [31, 28] width 29 height 29
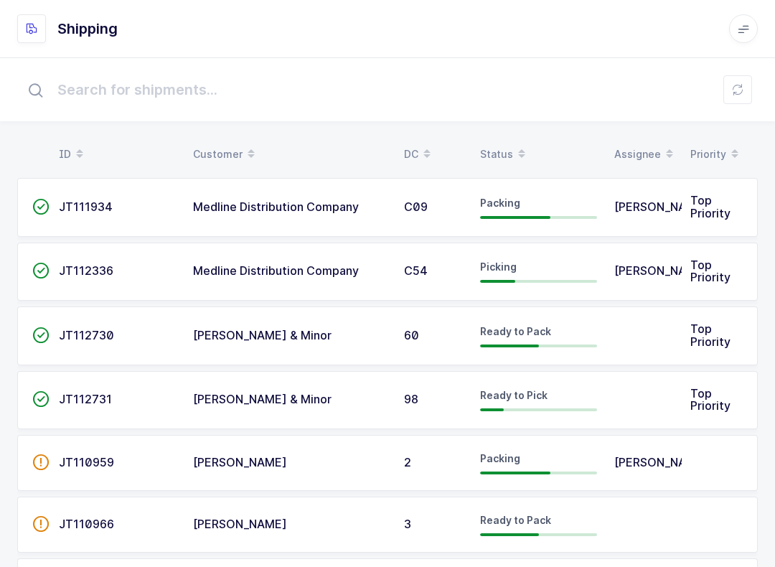
click at [506, 146] on div "Status" at bounding box center [538, 154] width 117 height 24
